Goal: Connect with others: Connect with others

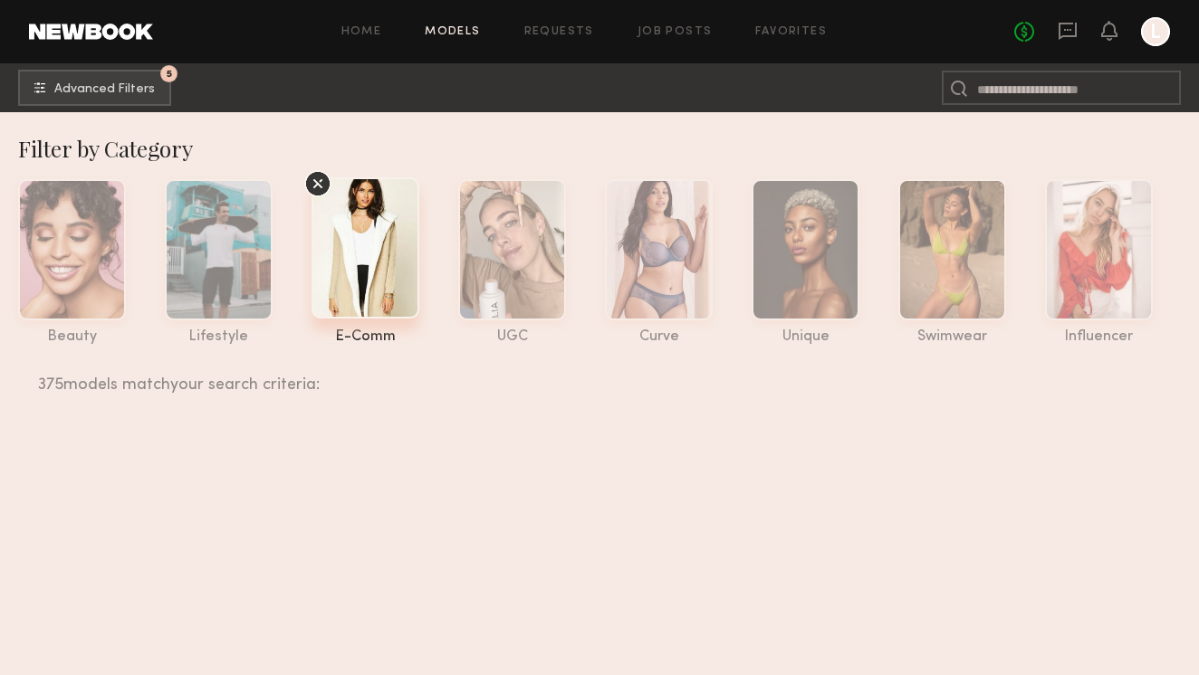
scroll to position [15380, 0]
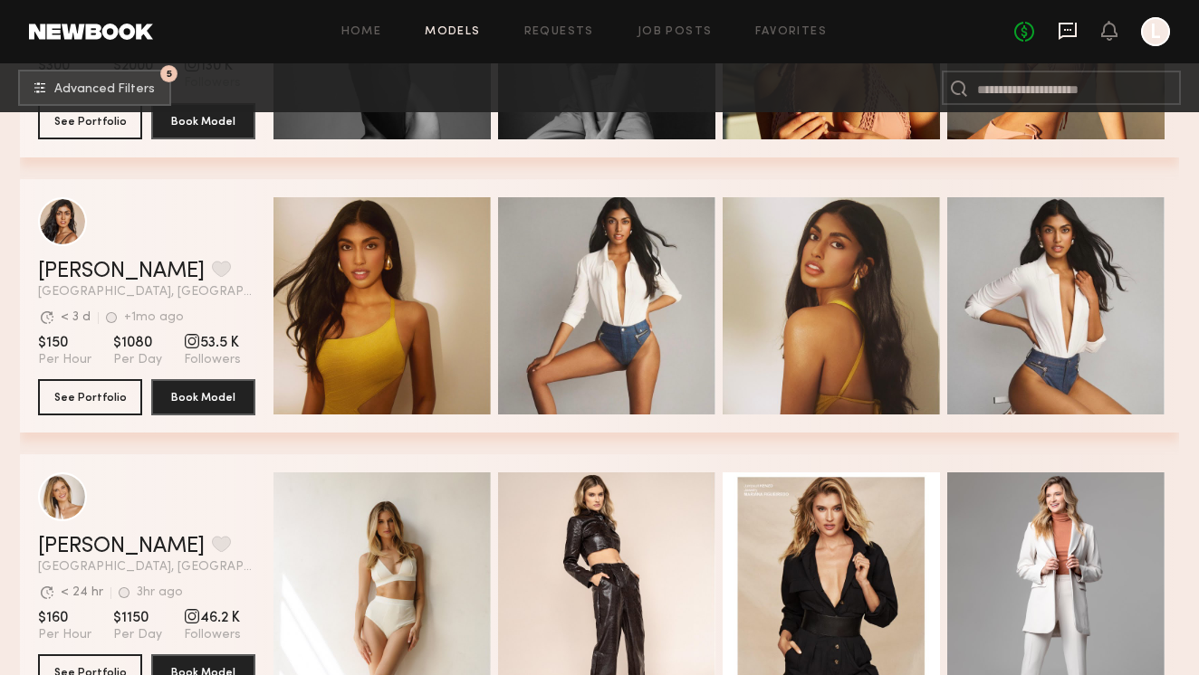
click at [1067, 33] on icon at bounding box center [1067, 31] width 20 height 20
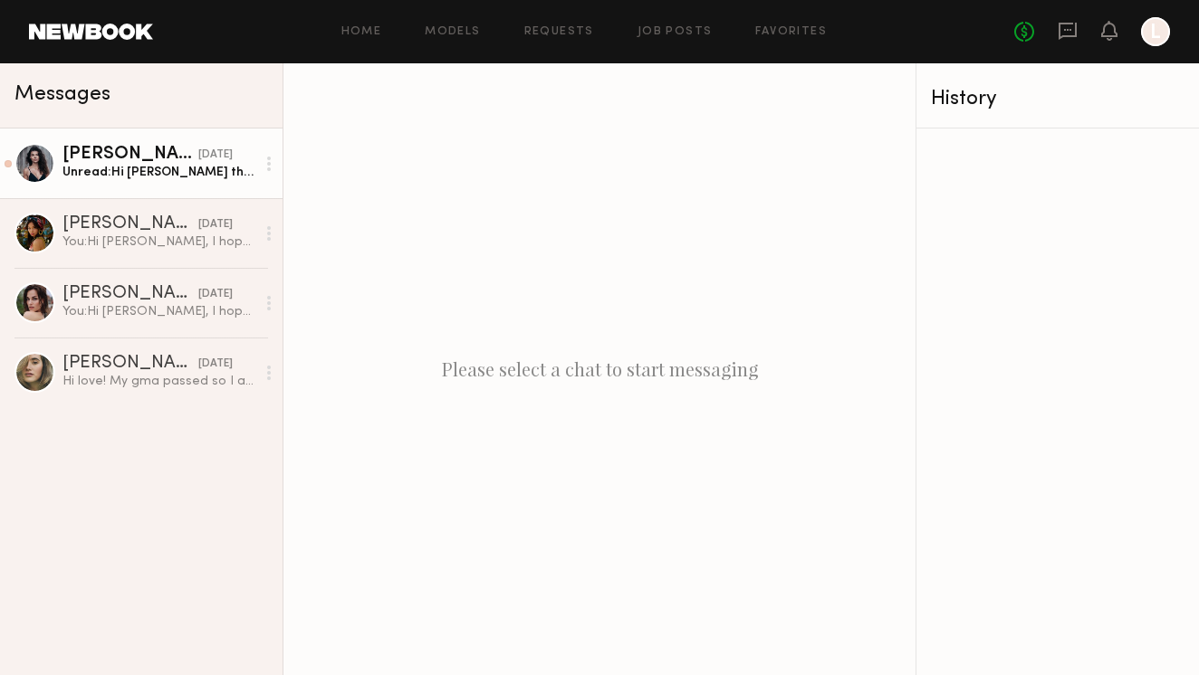
click at [140, 159] on div "[PERSON_NAME]" at bounding box center [130, 155] width 136 height 18
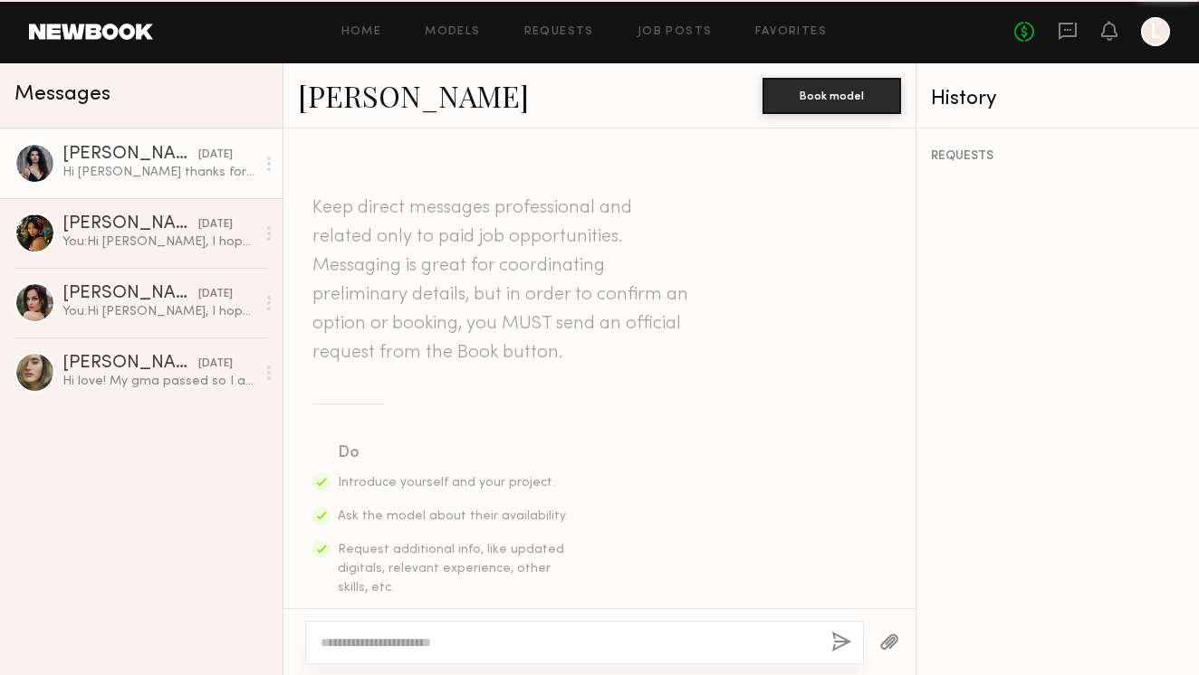
scroll to position [613, 0]
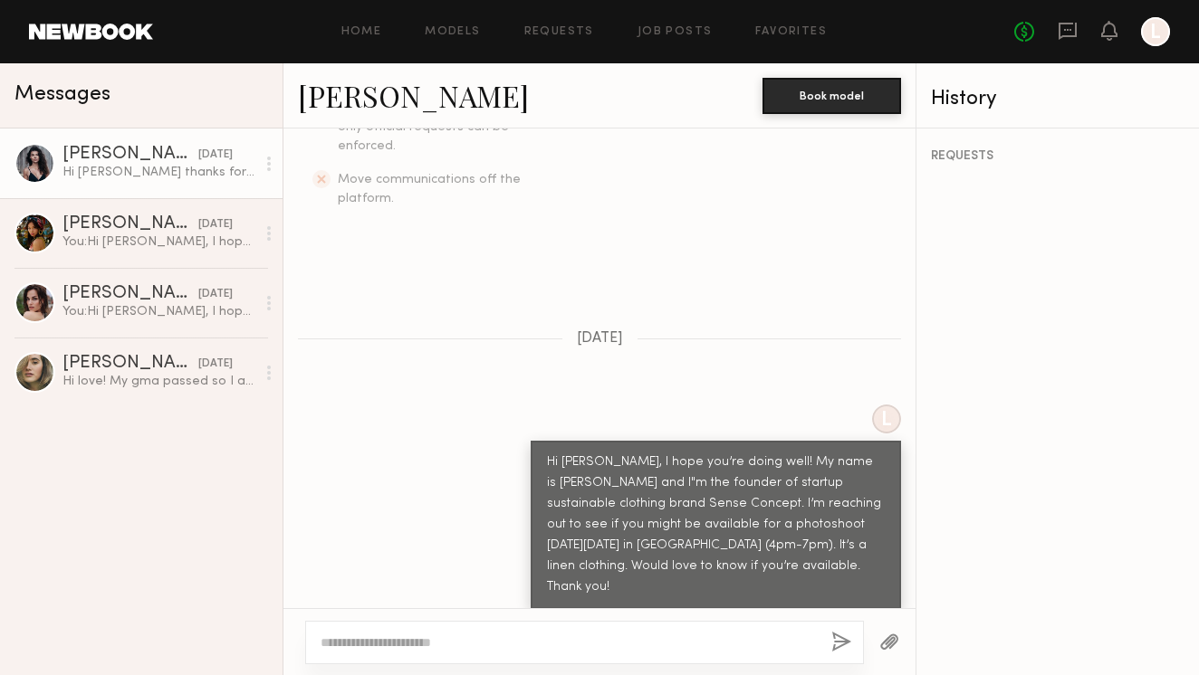
click at [33, 167] on div at bounding box center [34, 163] width 41 height 41
click at [93, 149] on div "[PERSON_NAME]" at bounding box center [130, 155] width 136 height 18
click at [374, 95] on link "[PERSON_NAME]" at bounding box center [413, 95] width 231 height 39
click at [418, 626] on div at bounding box center [584, 642] width 559 height 43
click at [419, 649] on textarea at bounding box center [568, 643] width 496 height 18
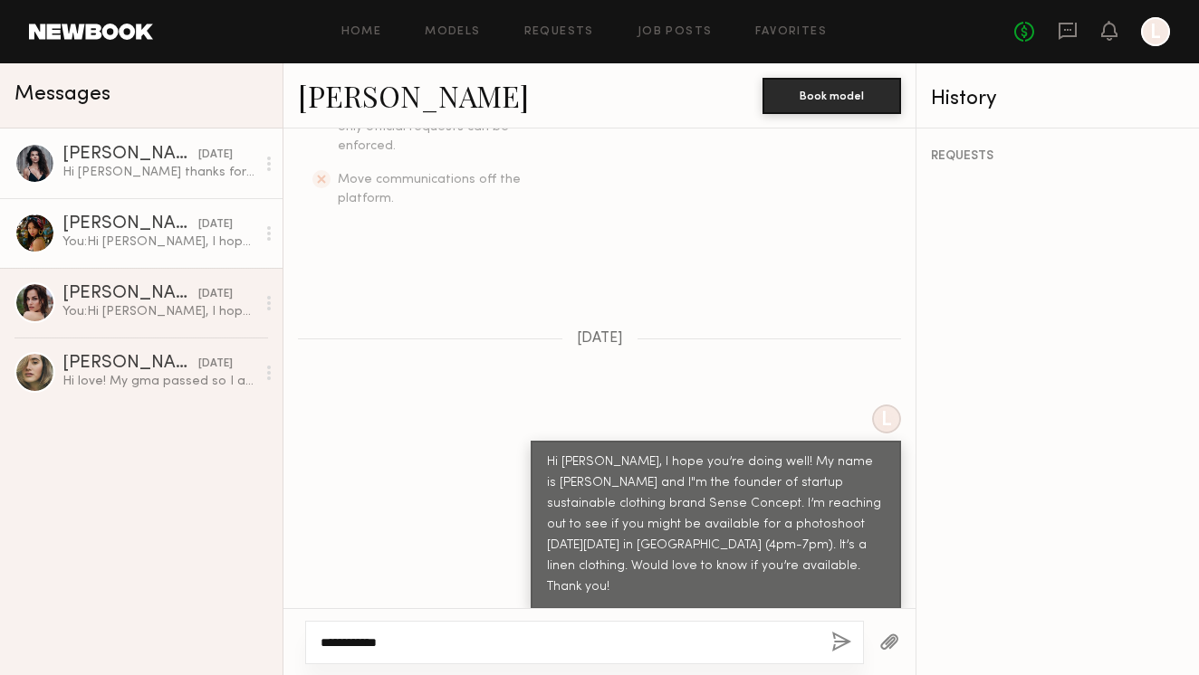
type textarea "**********"
click at [144, 228] on div "[PERSON_NAME]" at bounding box center [130, 224] width 136 height 18
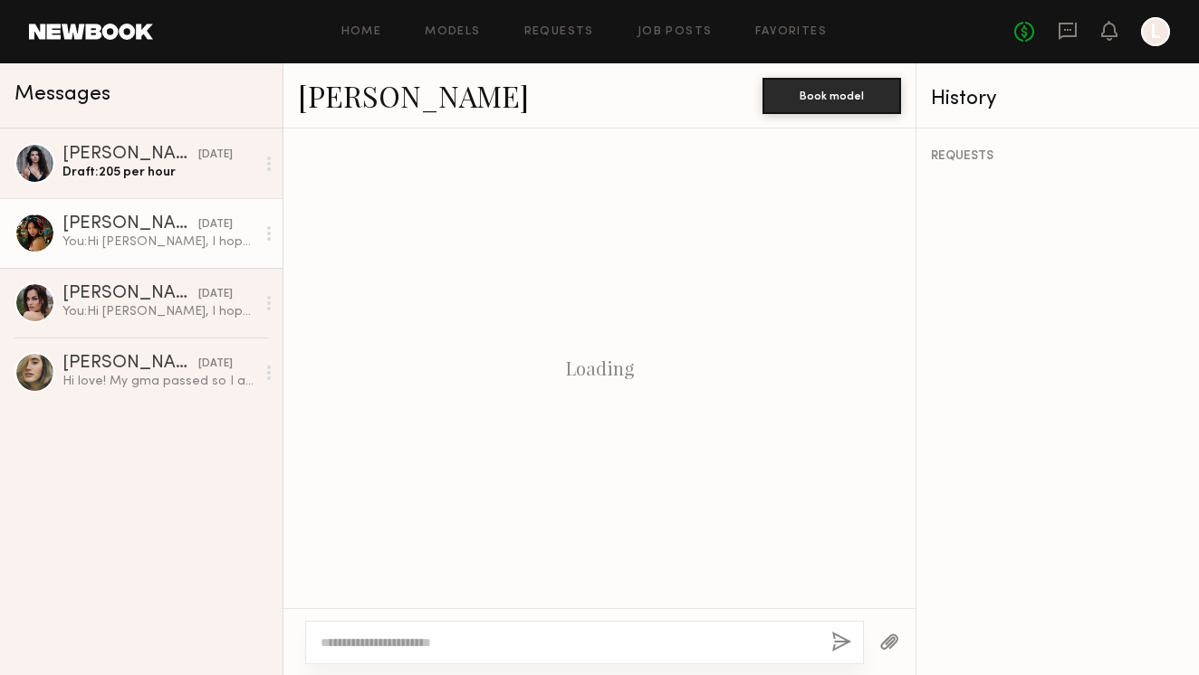
scroll to position [563, 0]
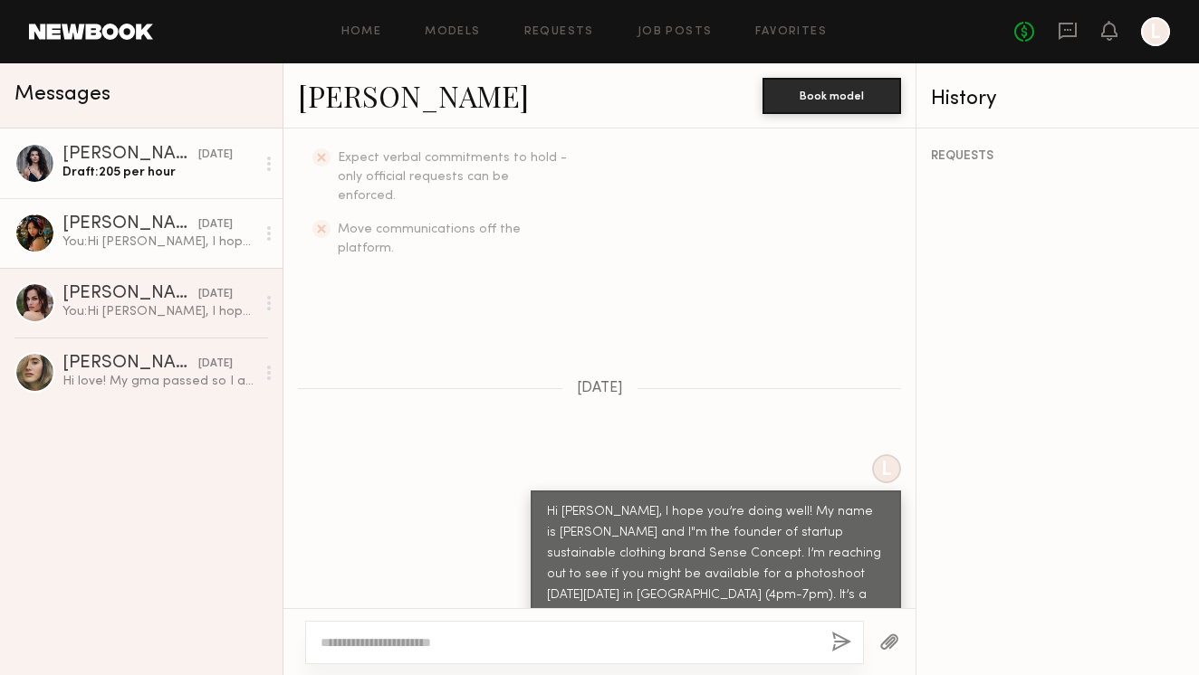
click at [121, 165] on div "Draft: 205 per hour" at bounding box center [158, 172] width 193 height 17
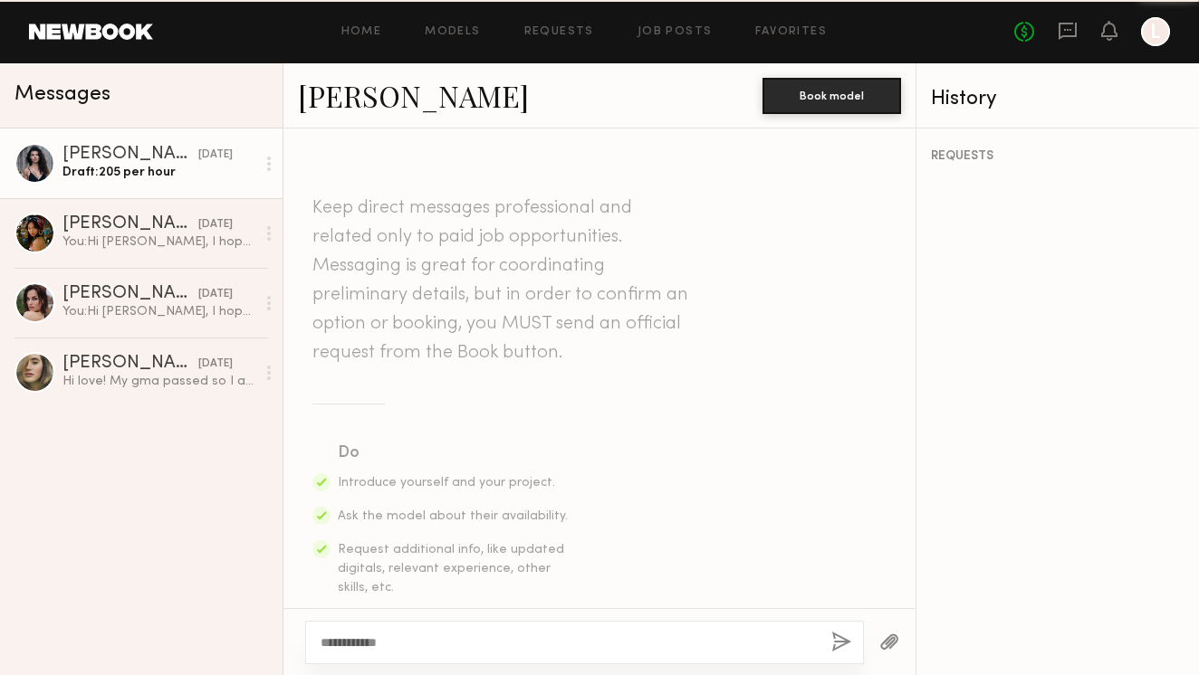
scroll to position [613, 0]
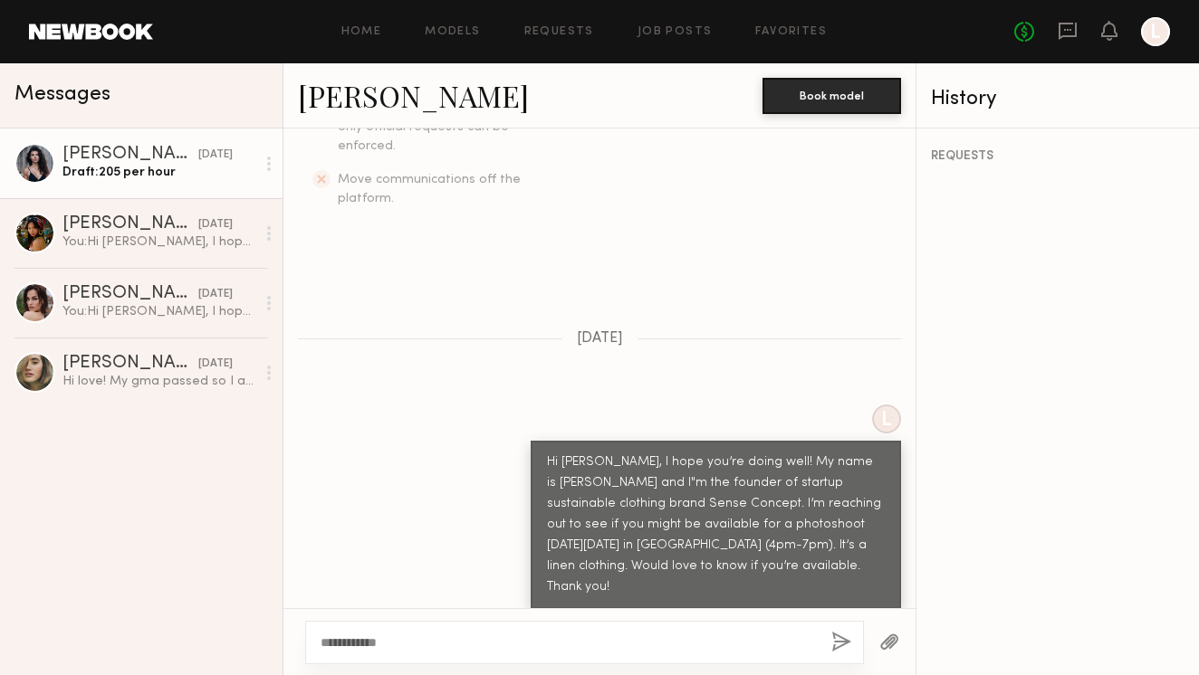
click at [422, 641] on textarea "**********" at bounding box center [568, 643] width 496 height 18
type textarea "**********"
click at [845, 639] on button "button" at bounding box center [841, 643] width 20 height 23
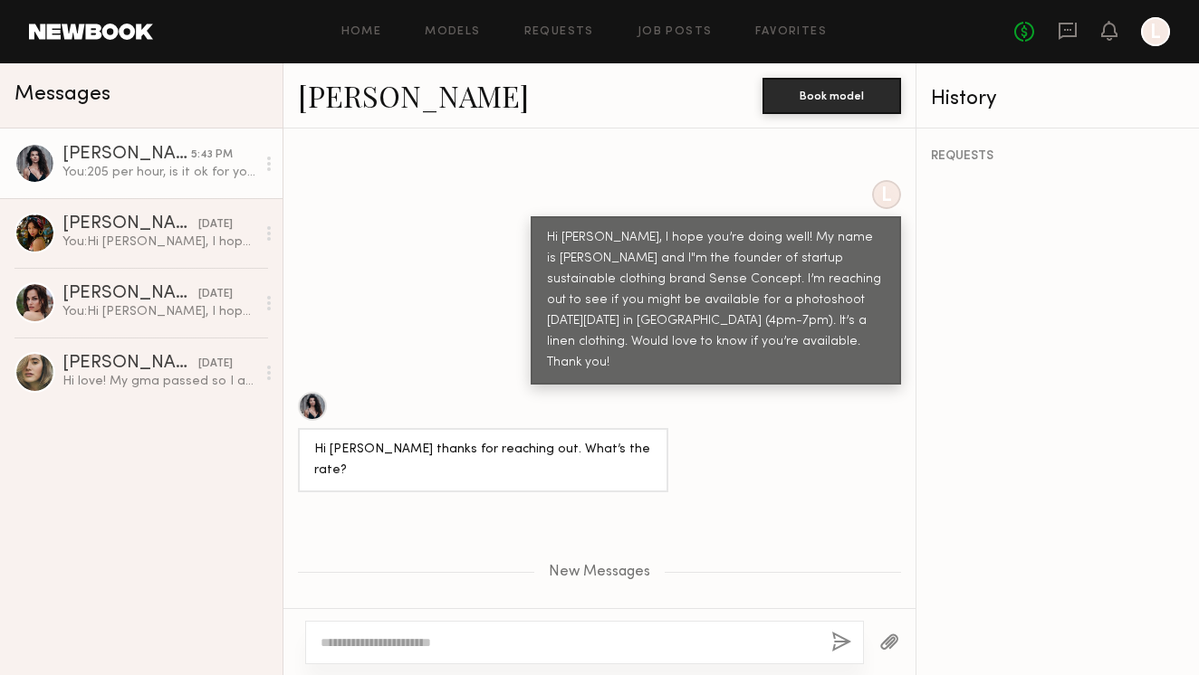
click at [95, 148] on div "[PERSON_NAME]" at bounding box center [126, 155] width 129 height 18
click at [356, 100] on link "[PERSON_NAME]" at bounding box center [413, 95] width 231 height 39
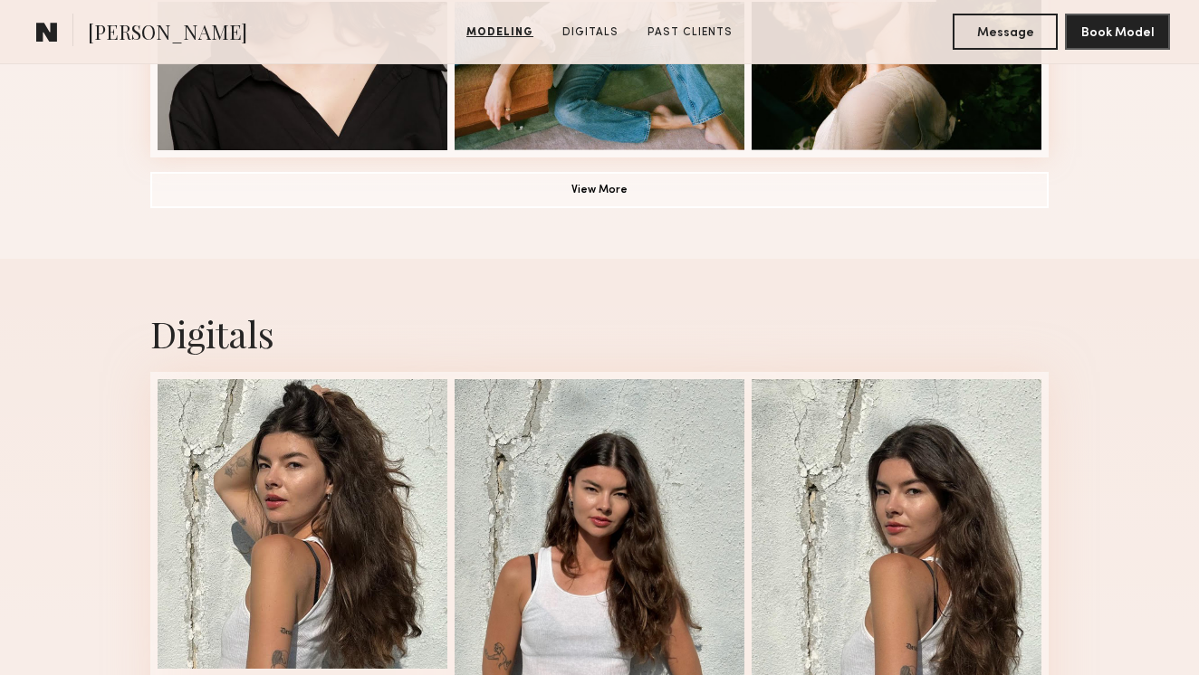
scroll to position [1566, 0]
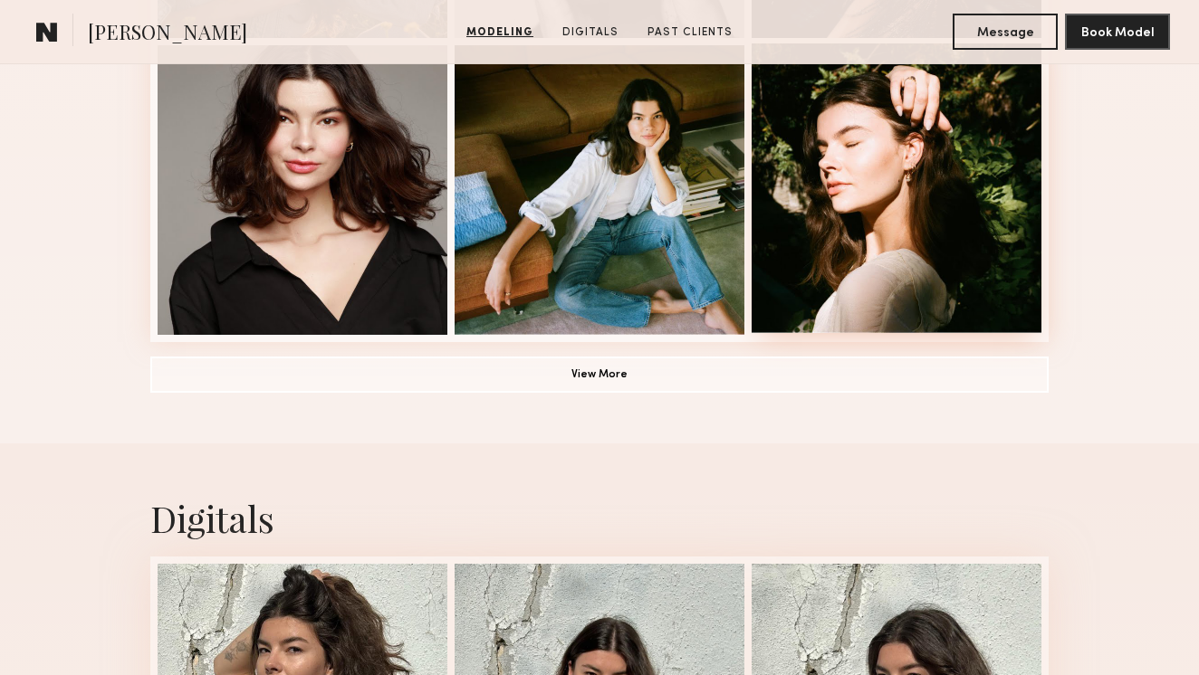
scroll to position [1383, 0]
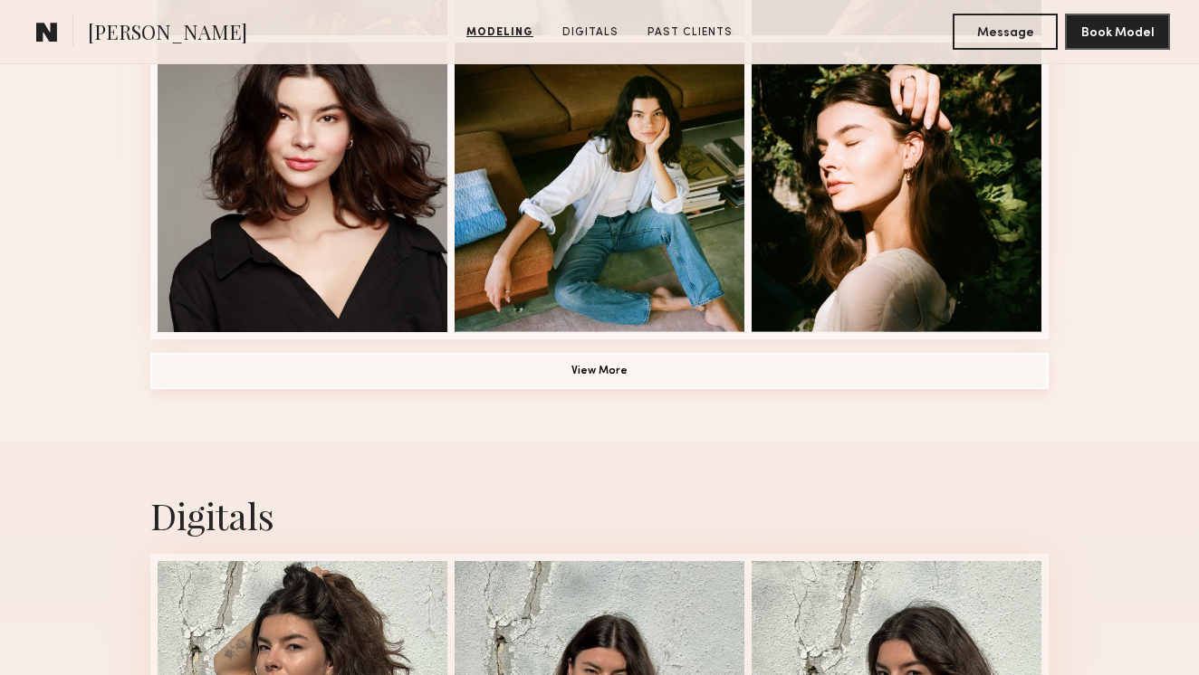
click at [759, 387] on button "View More" at bounding box center [599, 371] width 898 height 36
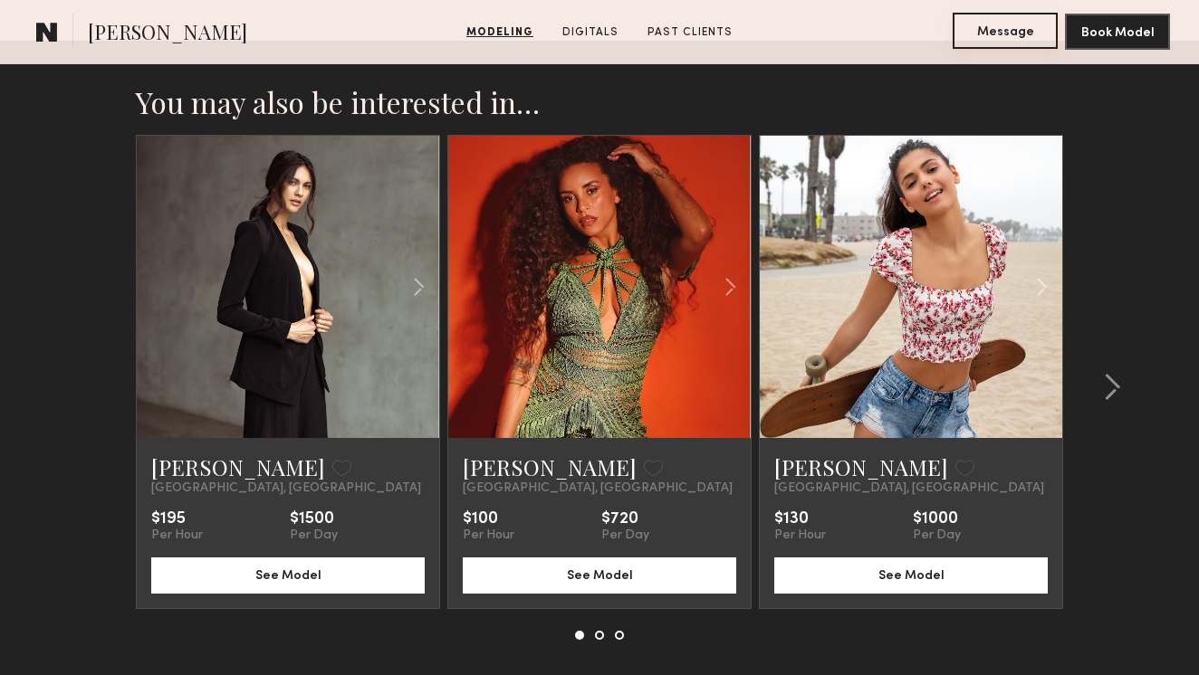
scroll to position [3944, 0]
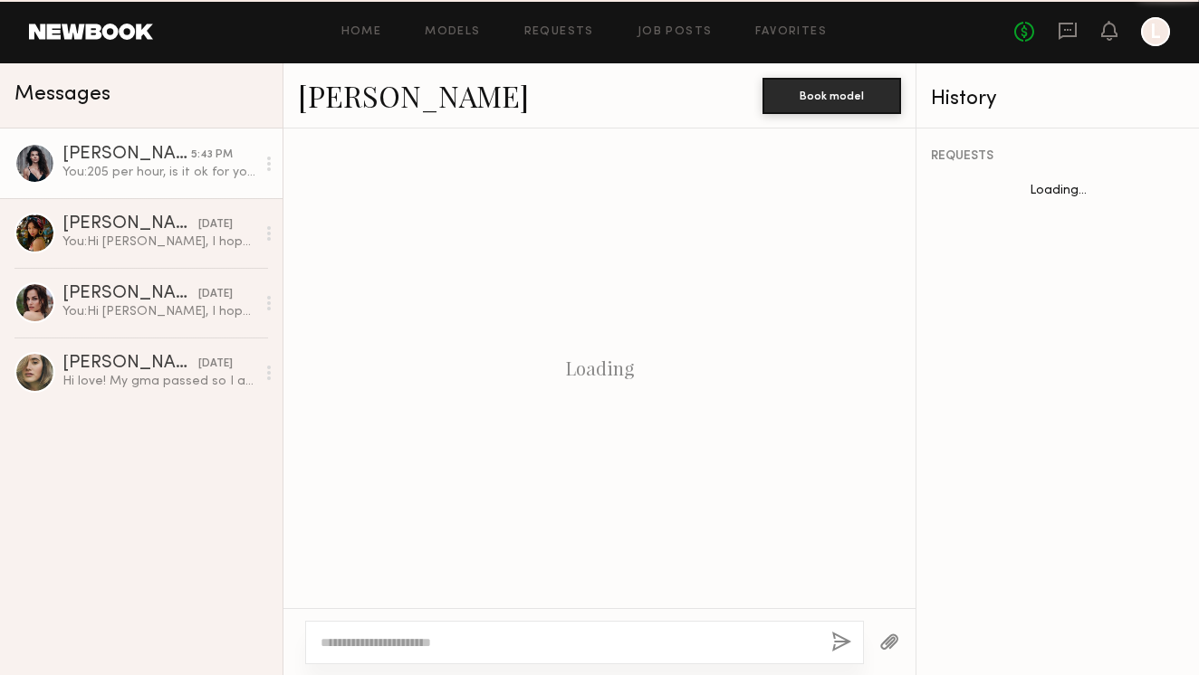
scroll to position [699, 0]
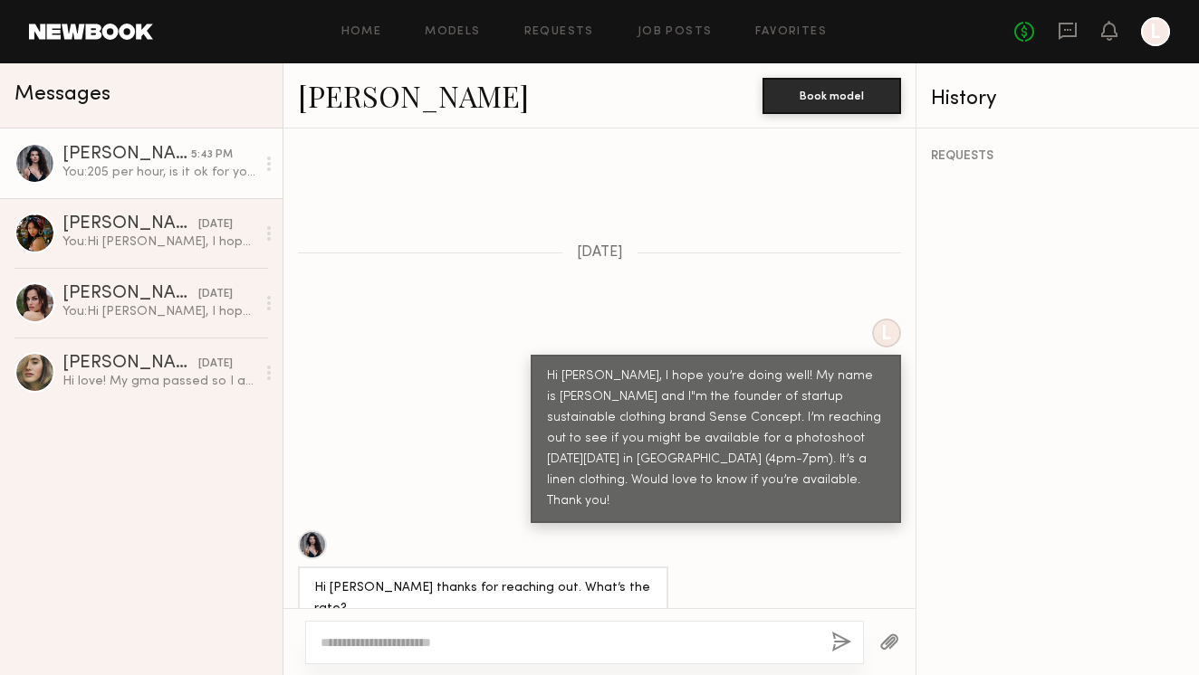
click at [1164, 18] on icon "L" at bounding box center [1155, 31] width 29 height 29
